Goal: Check status

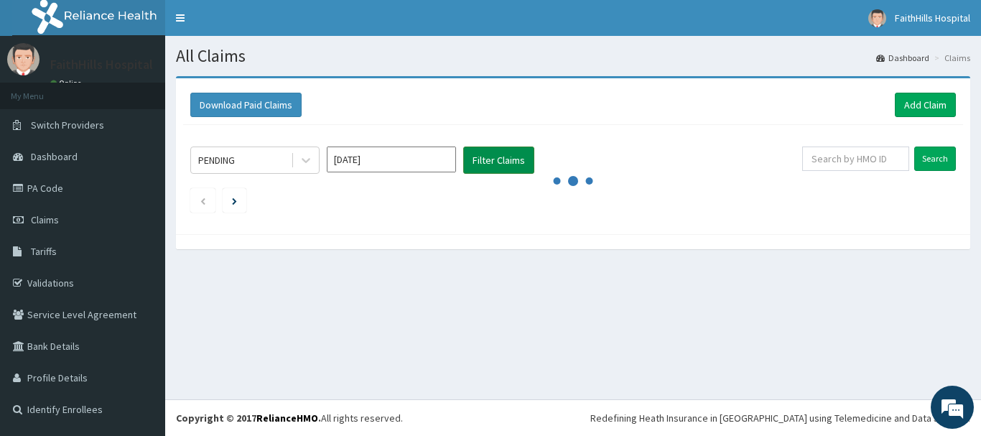
click at [481, 159] on button "Filter Claims" at bounding box center [498, 160] width 71 height 27
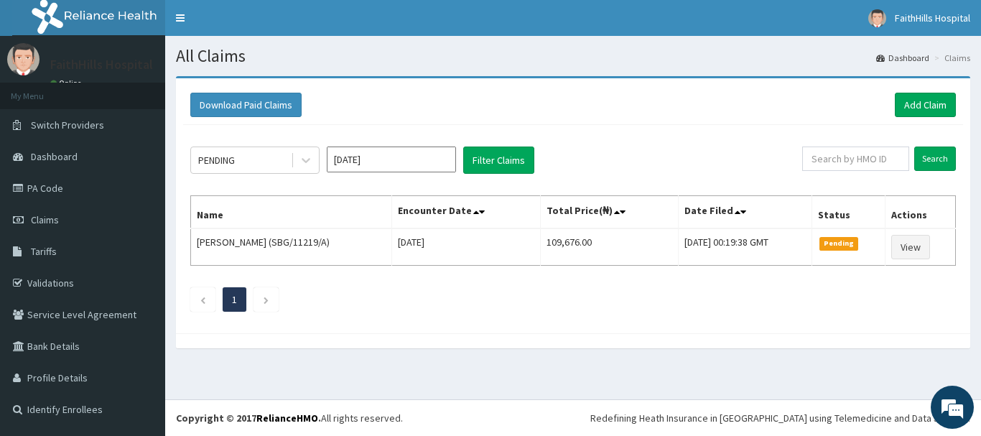
click at [384, 154] on input "[DATE]" at bounding box center [391, 160] width 129 height 26
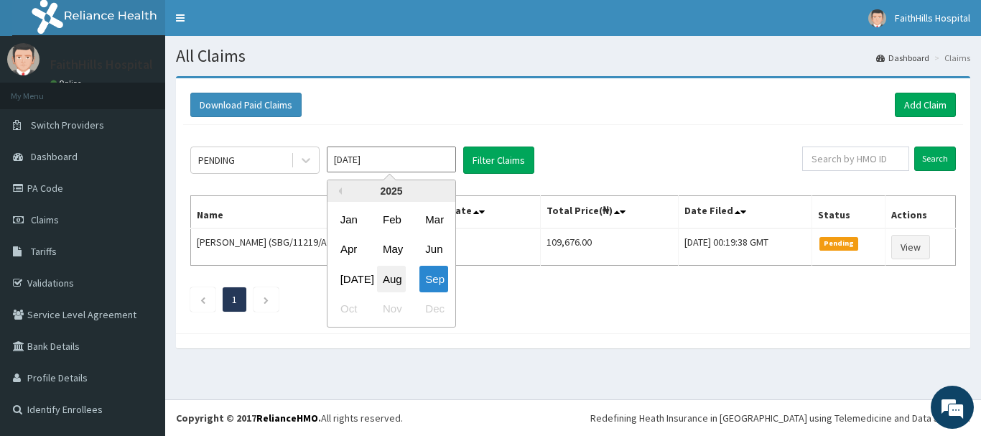
click at [396, 277] on div "Aug" at bounding box center [391, 279] width 29 height 27
type input "[DATE]"
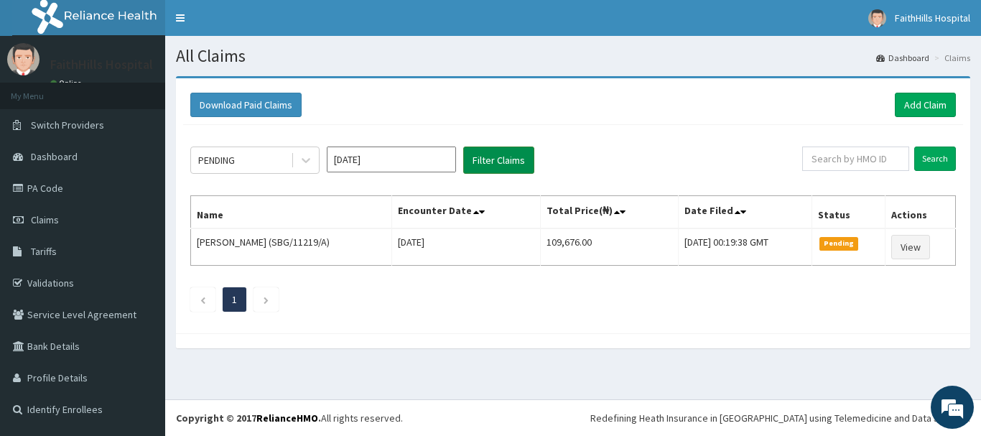
click at [480, 161] on button "Filter Claims" at bounding box center [498, 160] width 71 height 27
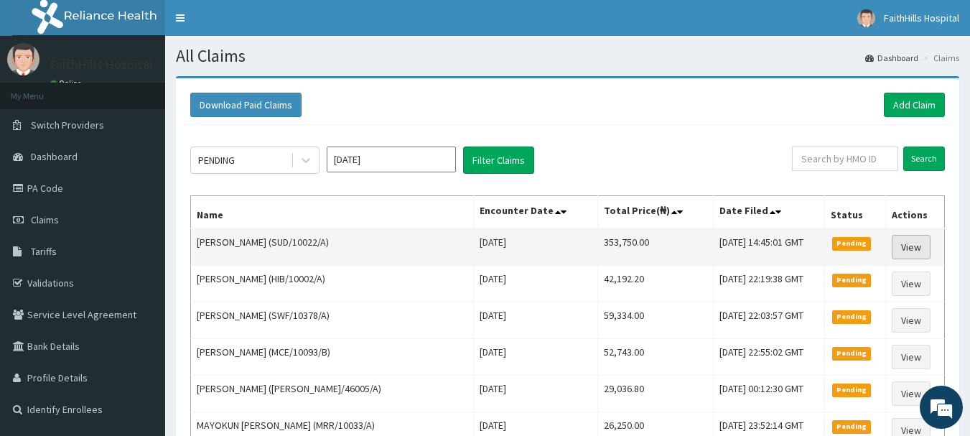
click at [906, 251] on link "View" at bounding box center [911, 247] width 39 height 24
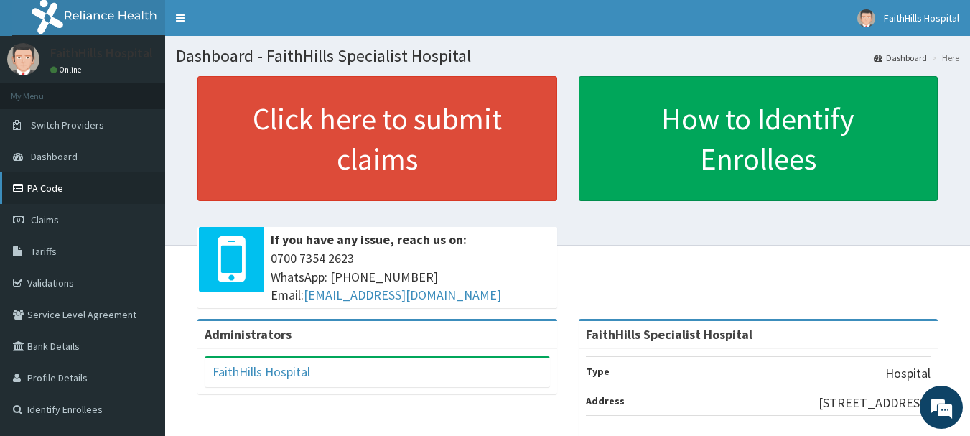
click at [47, 184] on link "PA Code" at bounding box center [82, 188] width 165 height 32
